Goal: Task Accomplishment & Management: Manage account settings

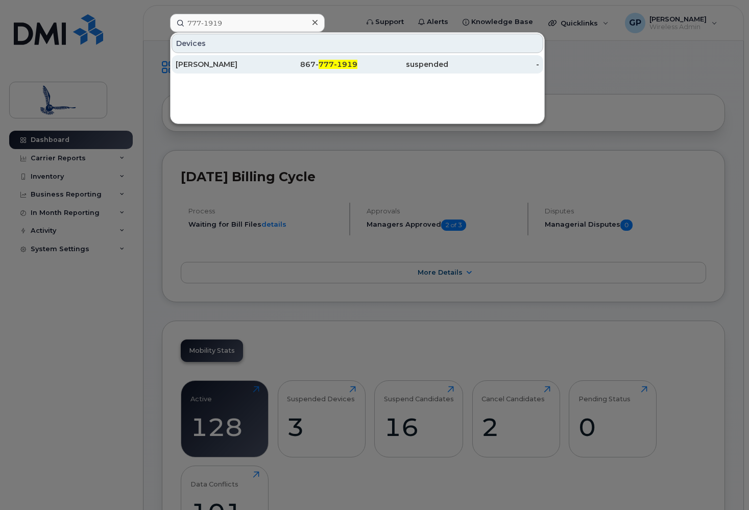
type input "777-1919"
click at [232, 65] on div "[PERSON_NAME]" at bounding box center [221, 64] width 91 height 10
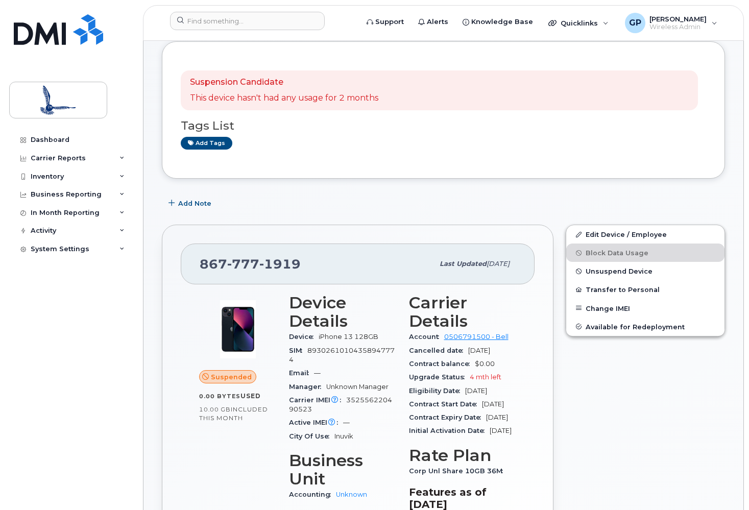
scroll to position [51, 0]
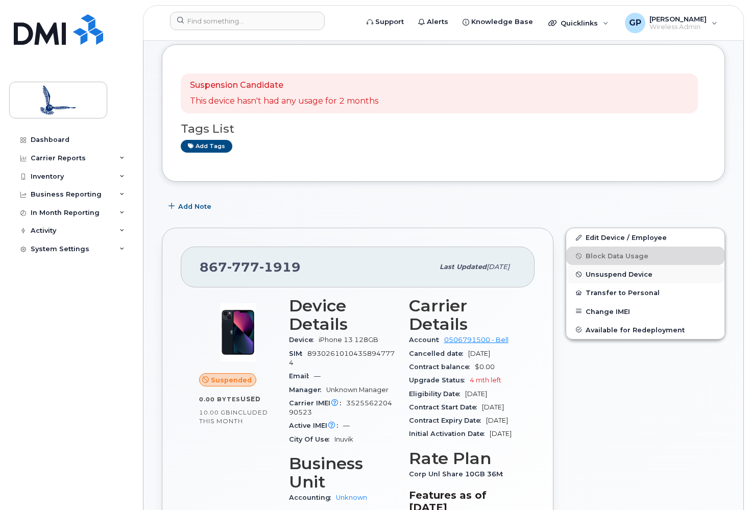
click at [623, 272] on span "Unsuspend Device" at bounding box center [619, 275] width 67 height 8
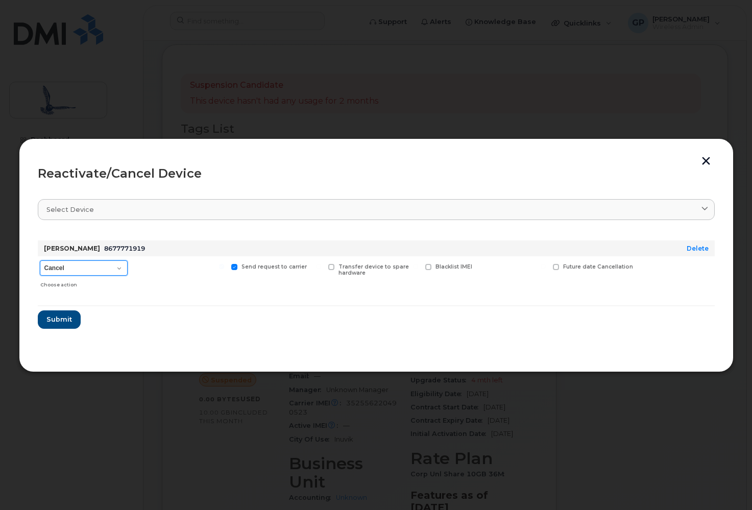
click at [117, 269] on select "Cancel Suspend - Extend Suspension Reactivate" at bounding box center [84, 268] width 88 height 15
click at [53, 321] on span "Submit" at bounding box center [59, 320] width 26 height 10
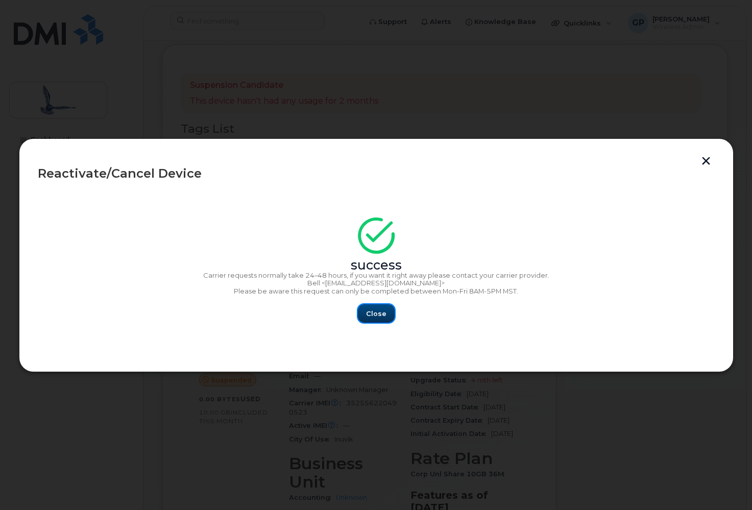
click at [368, 309] on span "Close" at bounding box center [376, 314] width 20 height 10
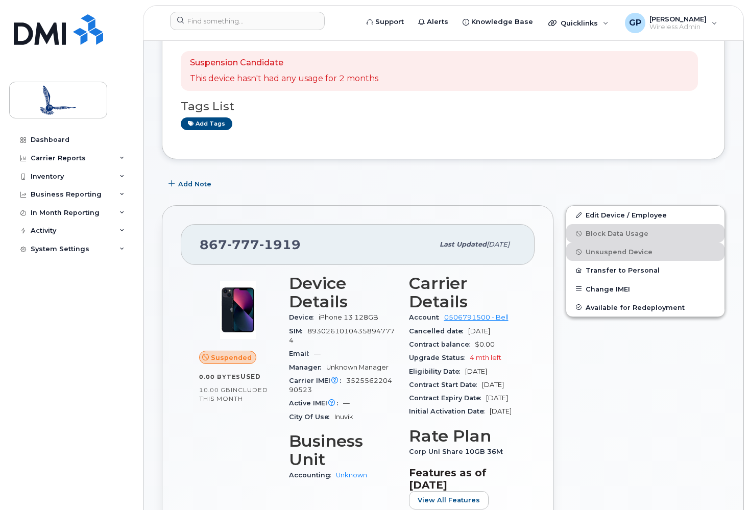
scroll to position [0, 0]
